Goal: Participate in discussion: Engage in conversation with other users on a specific topic

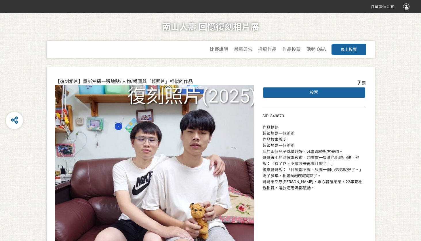
click at [320, 91] on div "投票" at bounding box center [313, 92] width 103 height 11
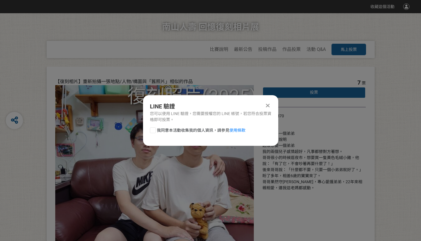
click at [154, 130] on div at bounding box center [153, 130] width 6 height 6
checkbox input "true"
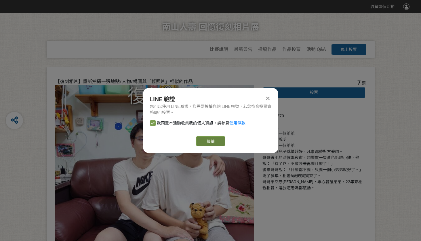
click at [206, 139] on link "繼續" at bounding box center [210, 141] width 29 height 10
click at [266, 99] on icon at bounding box center [268, 98] width 4 height 6
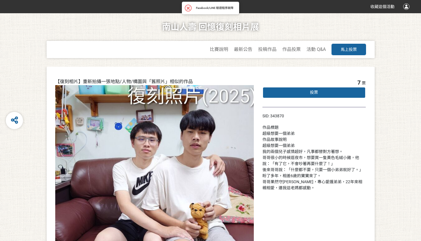
click at [379, 66] on div "南山人壽 回憶復刻相片展 比賽說明 最新公告 投稿作品 作品投票 活動 Q&A 馬上投票" at bounding box center [210, 39] width 398 height 53
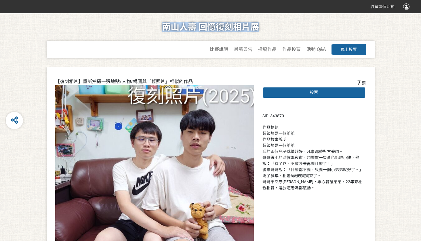
drag, startPoint x: 158, startPoint y: 27, endPoint x: 290, endPoint y: 28, distance: 131.4
click at [290, 28] on div "南山人壽 回憶復刻相片展 比賽說明 最新公告 投稿作品 作品投票 活動 Q&A 馬上投票" at bounding box center [210, 39] width 398 height 53
copy h1 "南山人壽 回憶復刻相片展"
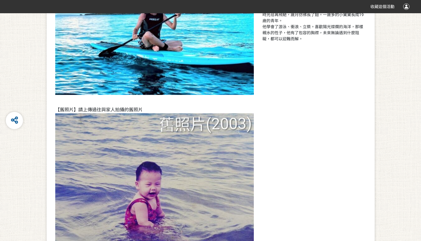
scroll to position [220, 0]
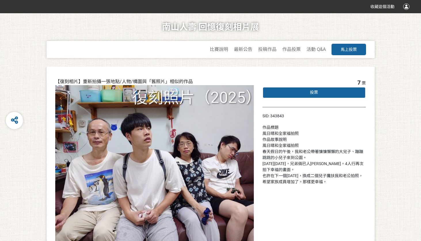
click at [325, 92] on div "投票" at bounding box center [313, 92] width 103 height 11
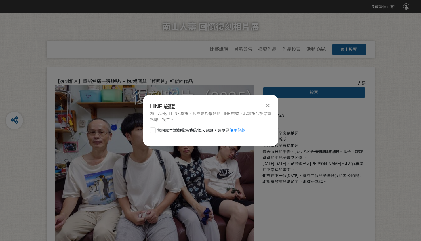
click at [267, 103] on icon at bounding box center [268, 106] width 4 height 6
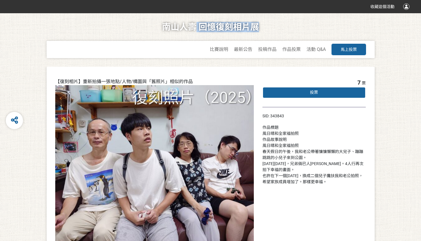
drag, startPoint x: 233, startPoint y: 27, endPoint x: 278, endPoint y: 27, distance: 44.8
click at [278, 27] on div "南山人壽 回憶復刻相片展 比賽說明 最新公告 投稿作品 作品投票 活動 Q&A 馬上投票" at bounding box center [210, 39] width 398 height 53
copy h1 "回憶復刻相片展"
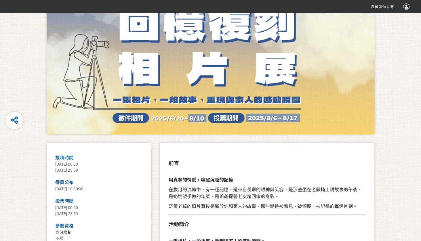
scroll to position [115, 0]
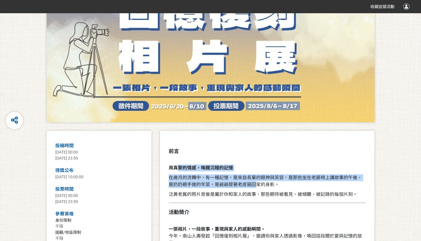
drag, startPoint x: 177, startPoint y: 168, endPoint x: 256, endPoint y: 185, distance: 81.1
click at [256, 185] on span "在歲月的流轉中，有一種記憶，是來自長輩的眼神與笑容，是那些坐在老藤椅上講故事的午後，是奶奶親手做的年菜，是爺爺提著老皮箱回家的身影。" at bounding box center [264, 181] width 193 height 12
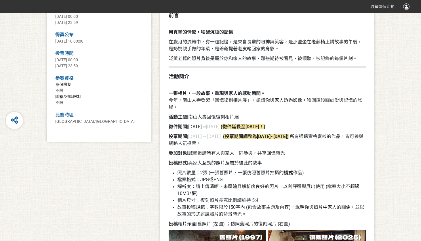
scroll to position [259, 0]
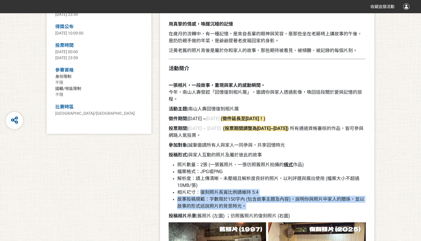
drag, startPoint x: 202, startPoint y: 193, endPoint x: 268, endPoint y: 207, distance: 67.3
click at [268, 207] on ul "照片數量：2張 (一張舊照片、一張仿照舊照片拍攝的 橫式 作品) 檔案格式：JPG或PNG 解析度：請上傳清晰、未壓縮且解析度良好的照片，以利評選與展出使用 …" at bounding box center [266, 185] width 197 height 48
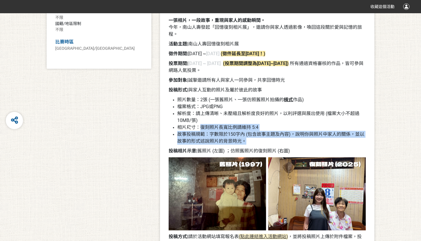
scroll to position [345, 0]
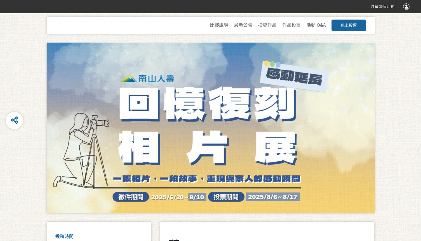
scroll to position [0, 0]
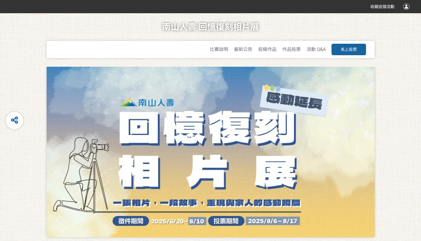
click at [211, 29] on h1 "南山人壽 回憶復刻相片展" at bounding box center [210, 27] width 97 height 28
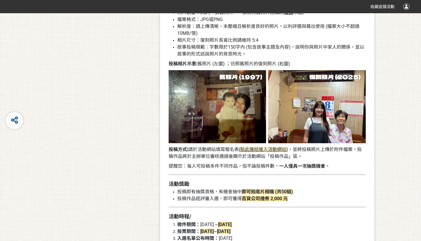
scroll to position [431, 0]
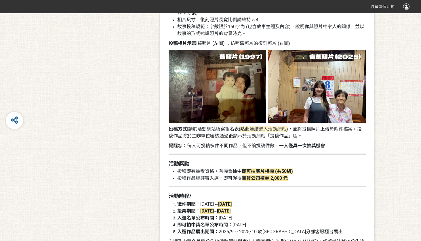
click at [317, 85] on img at bounding box center [266, 86] width 197 height 73
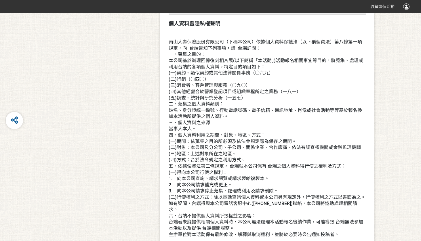
scroll to position [1168, 0]
